Goal: Task Accomplishment & Management: Manage account settings

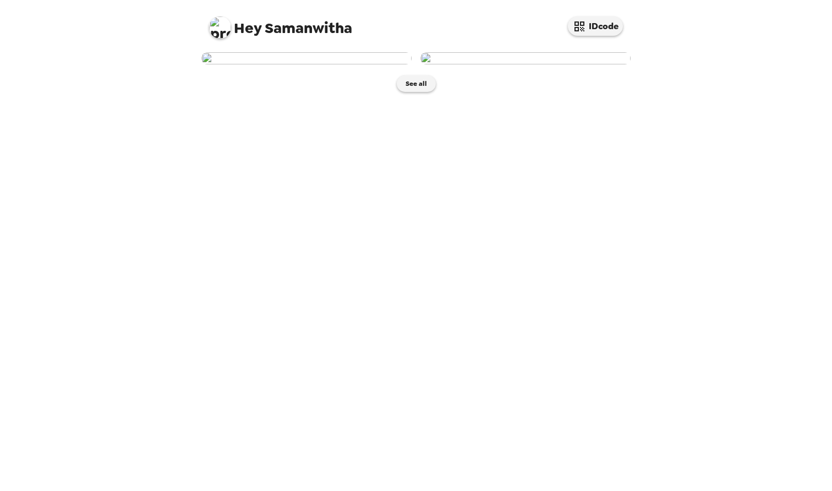
click at [325, 64] on img at bounding box center [306, 58] width 210 height 12
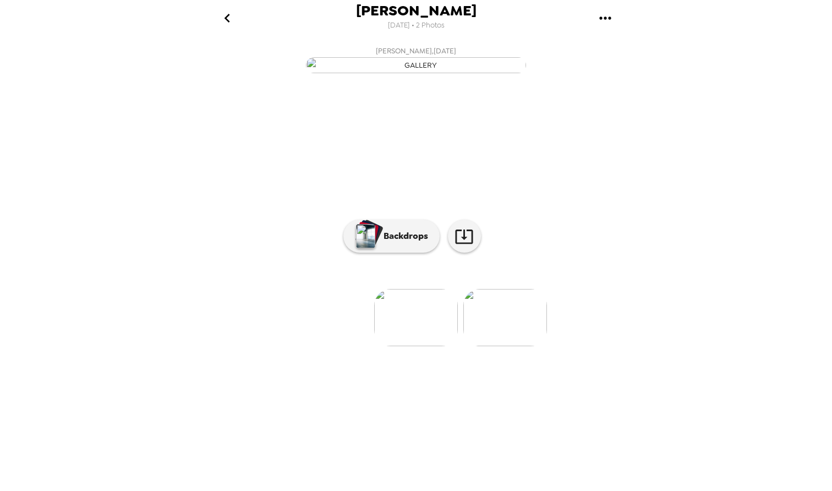
click at [407, 73] on img "button" at bounding box center [416, 65] width 220 height 16
click at [501, 346] on img at bounding box center [505, 317] width 84 height 57
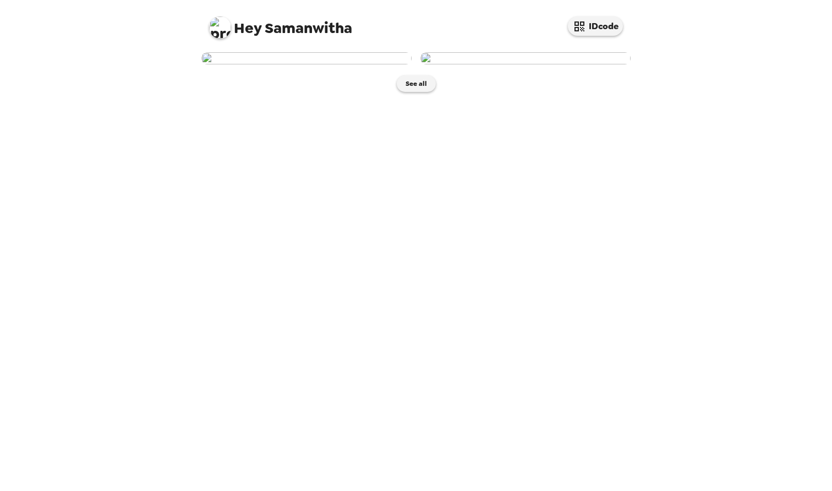
click at [219, 28] on img at bounding box center [220, 28] width 22 height 22
click at [244, 54] on span "Edit my info" at bounding box center [240, 52] width 44 height 9
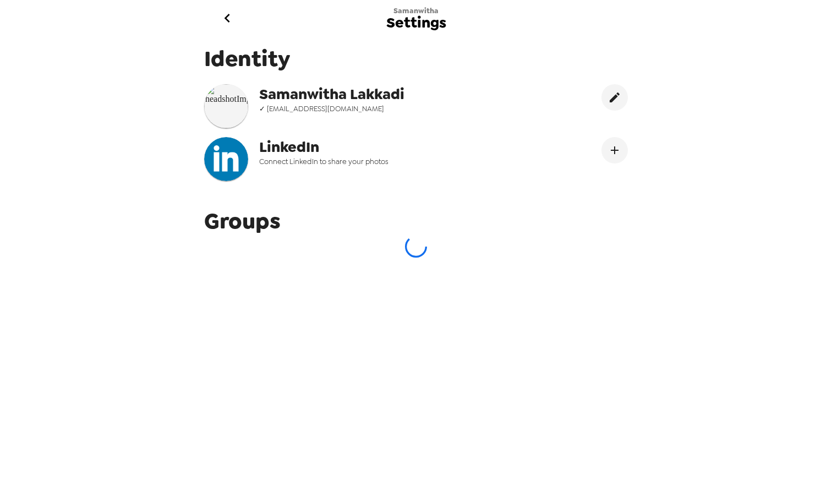
click at [222, 19] on icon "go back" at bounding box center [227, 18] width 18 height 18
